Goal: Task Accomplishment & Management: Manage account settings

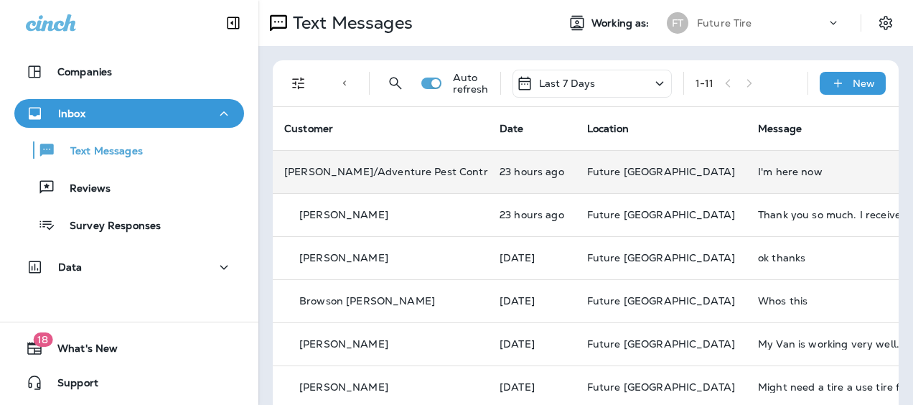
click at [434, 176] on p "[PERSON_NAME]/Adventure Pest Control" at bounding box center [390, 171] width 213 height 11
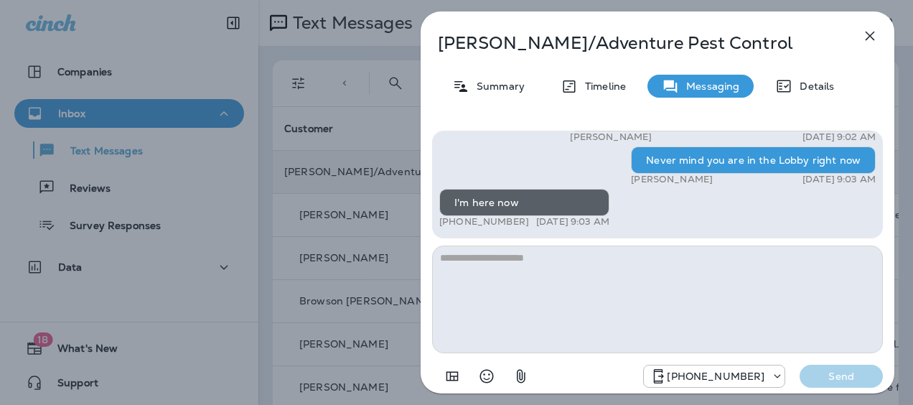
click at [873, 29] on icon "button" at bounding box center [870, 35] width 17 height 17
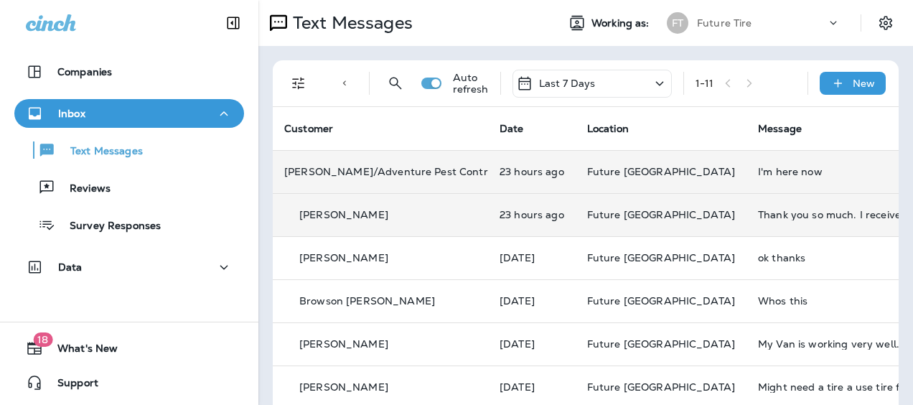
click at [411, 214] on div "[PERSON_NAME]" at bounding box center [380, 215] width 192 height 15
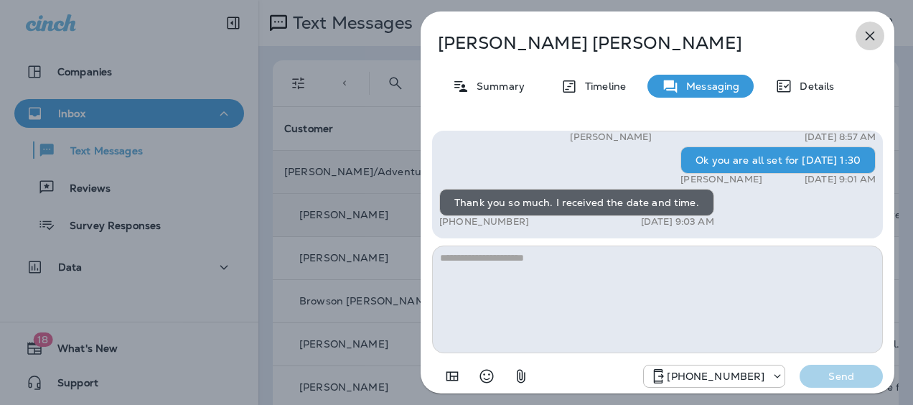
click at [870, 36] on icon "button" at bounding box center [870, 36] width 9 height 9
